Goal: Information Seeking & Learning: Learn about a topic

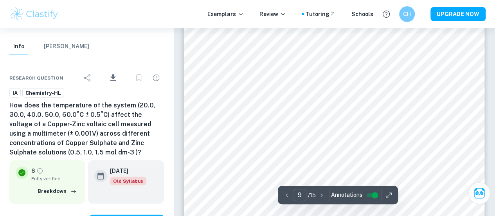
scroll to position [3809, 0]
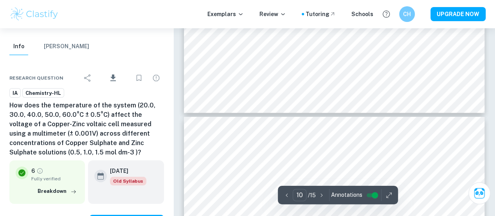
type input "11"
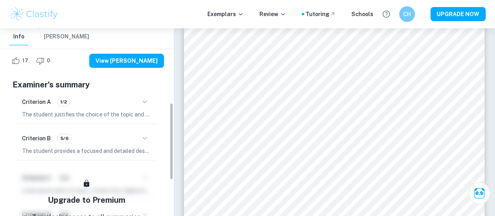
scroll to position [0, 0]
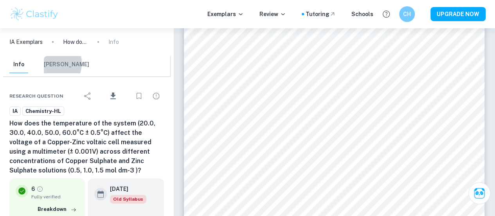
click at [49, 63] on button "[PERSON_NAME]" at bounding box center [66, 64] width 45 height 17
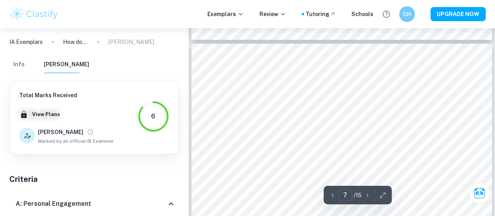
scroll to position [2546, 0]
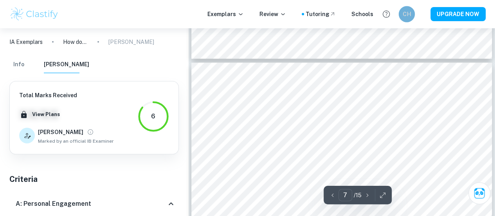
click at [408, 15] on h6 "CH" at bounding box center [406, 14] width 9 height 9
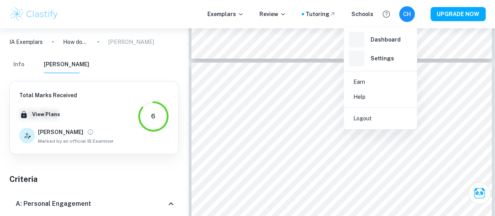
click at [408, 15] on div at bounding box center [247, 108] width 495 height 216
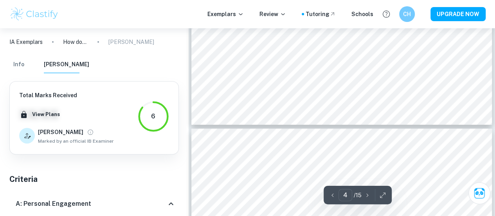
type input "5"
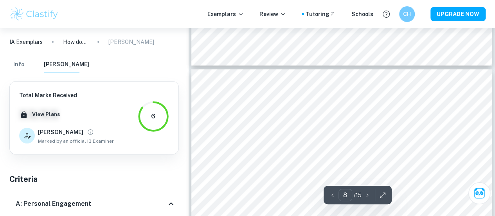
scroll to position [3013, 0]
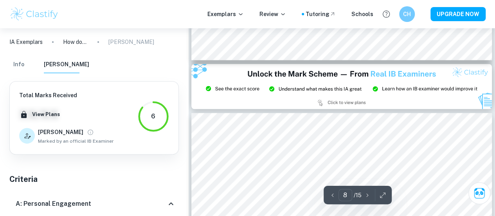
type input "9"
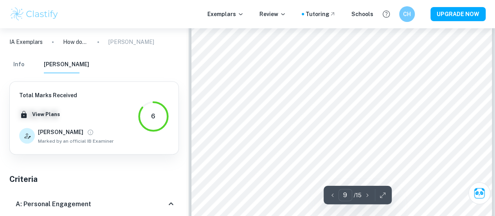
scroll to position [3531, 0]
